Goal: Transaction & Acquisition: Purchase product/service

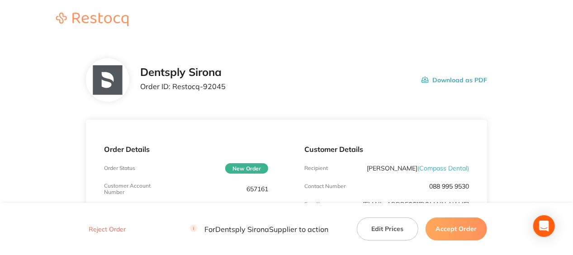
click at [457, 228] on button "Accept Order" at bounding box center [457, 229] width 62 height 23
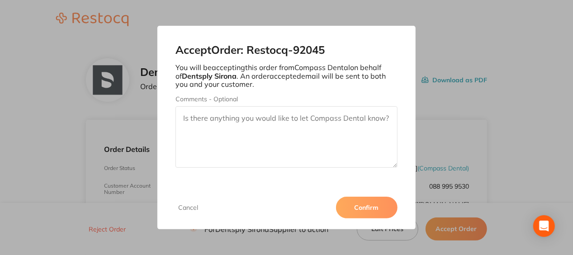
click at [294, 119] on textarea "Comments - Optional" at bounding box center [287, 137] width 222 height 62
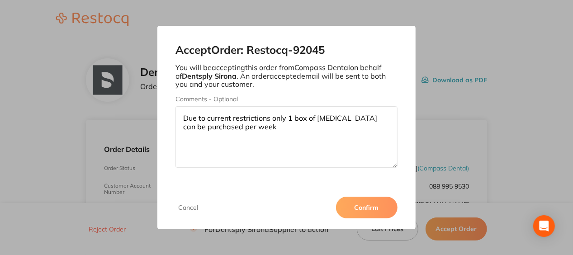
type textarea "Due to current restrictions only 1 box of Oraqix can be purchased per week"
click at [365, 208] on button "Confirm" at bounding box center [367, 208] width 62 height 22
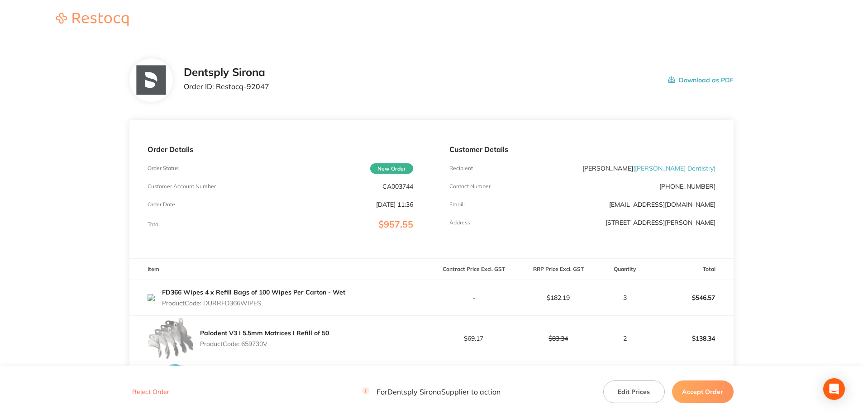
click at [701, 388] on button "Accept Order" at bounding box center [703, 392] width 62 height 23
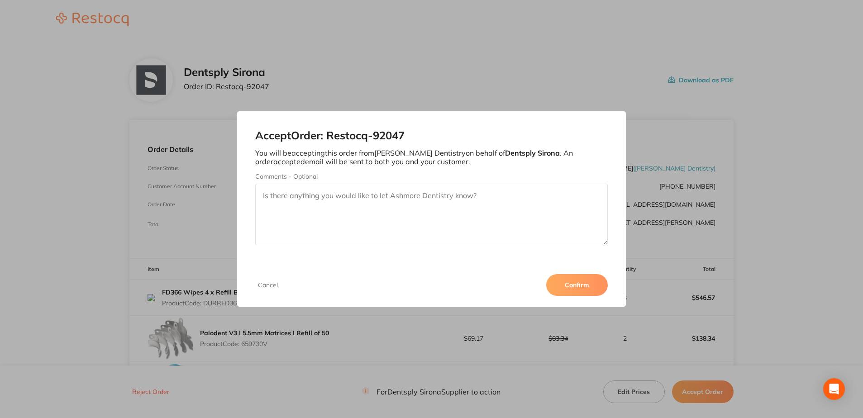
click at [586, 283] on button "Confirm" at bounding box center [577, 285] width 62 height 22
